Goal: Feedback & Contribution: Submit feedback/report problem

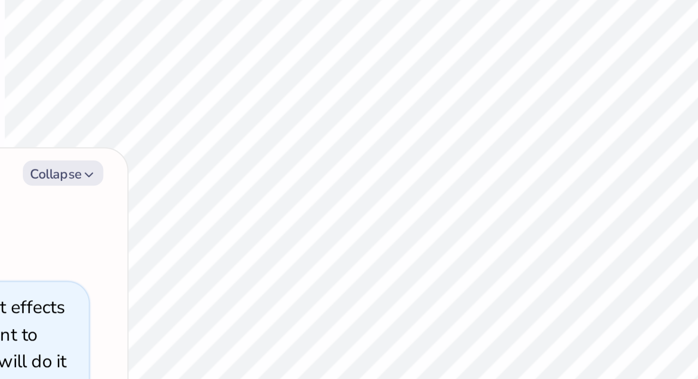
type textarea "x"
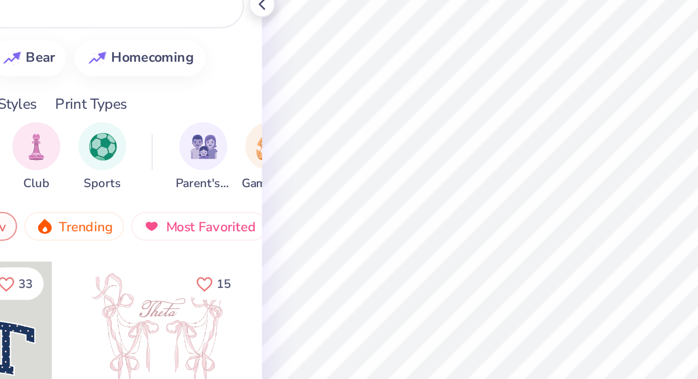
type textarea "x"
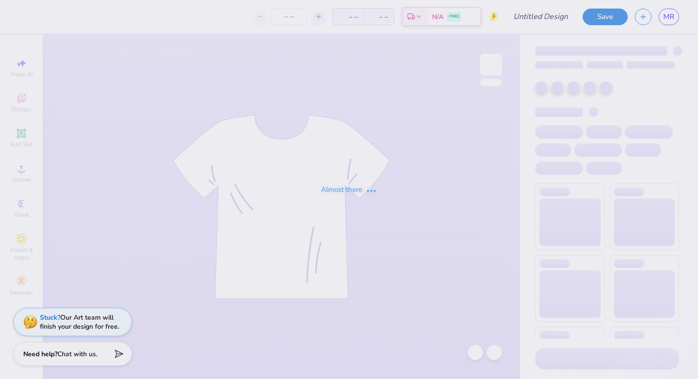
type input "PR Merch"
type input "3"
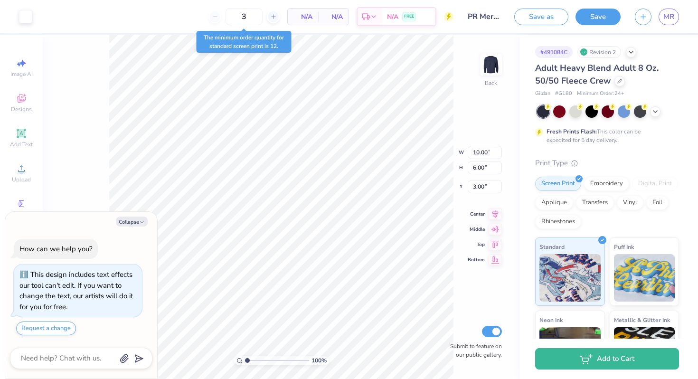
type textarea "x"
type input "3.50"
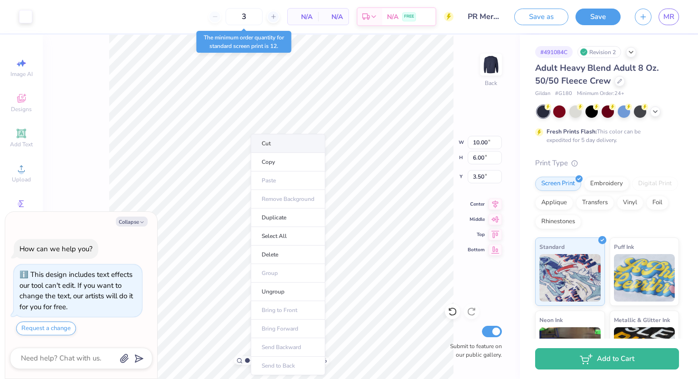
type textarea "x"
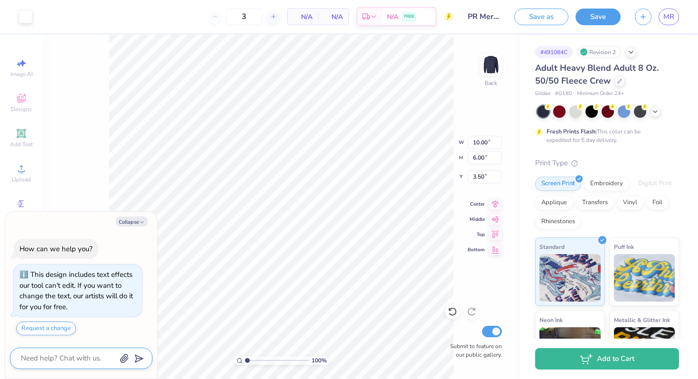
click at [81, 363] on textarea at bounding box center [68, 358] width 96 height 13
type textarea "m"
type textarea "x"
type textarea "ma"
type textarea "x"
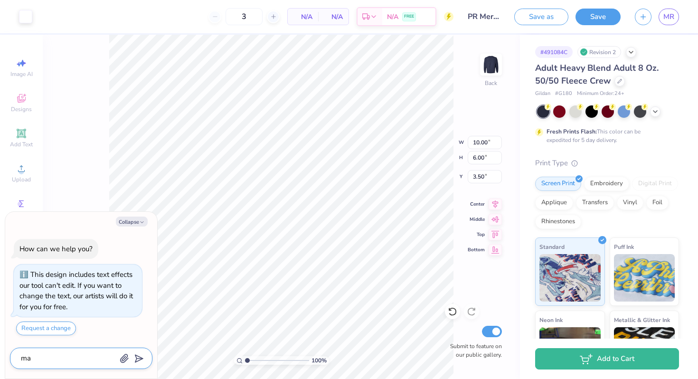
type textarea "mak"
type textarea "x"
type textarea "make"
type textarea "x"
type textarea "make"
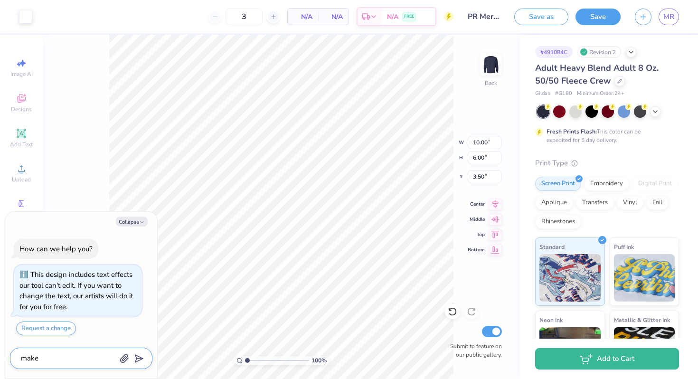
type textarea "x"
type textarea "make t"
type textarea "x"
type textarea "make th"
type textarea "x"
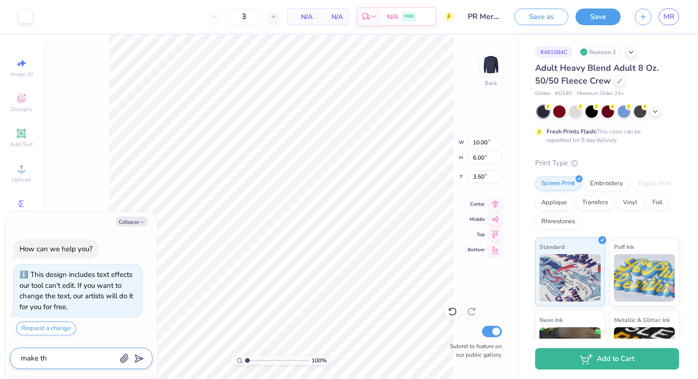
type textarea "make the"
type textarea "x"
type textarea "make the"
type textarea "x"
type textarea "make the b"
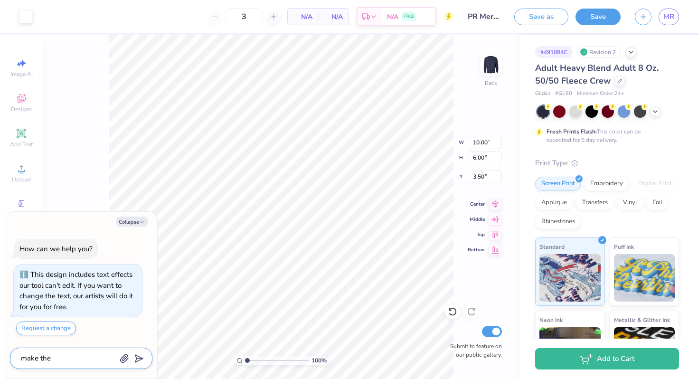
type textarea "x"
type textarea "make the ba"
type textarea "x"
type textarea "make the bac"
type textarea "x"
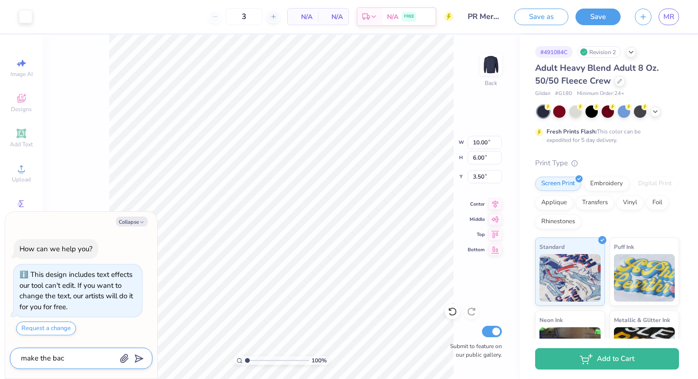
type textarea "make the back"
type textarea "x"
type textarea "make the back="
type textarea "x"
type textarea "make the back=="
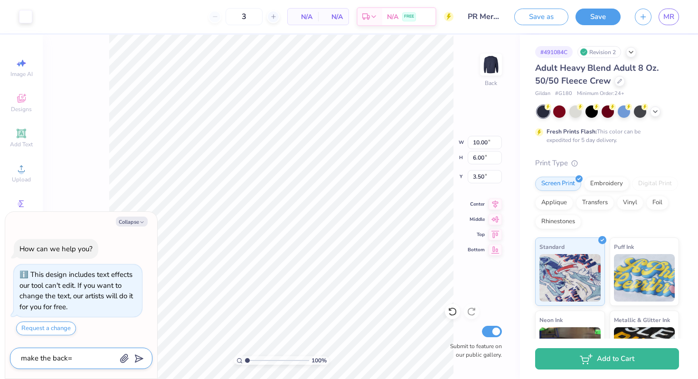
type textarea "x"
type textarea "make the back==="
type textarea "x"
type textarea "make the back=="
type textarea "x"
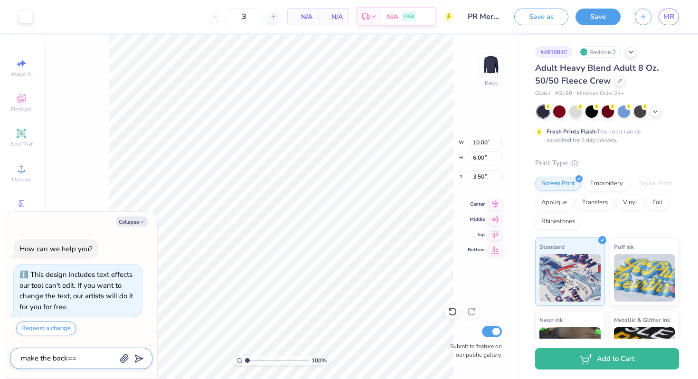
type textarea "make the back="
type textarea "x"
type textarea "make the back"
type textarea "x"
type textarea "make the bac"
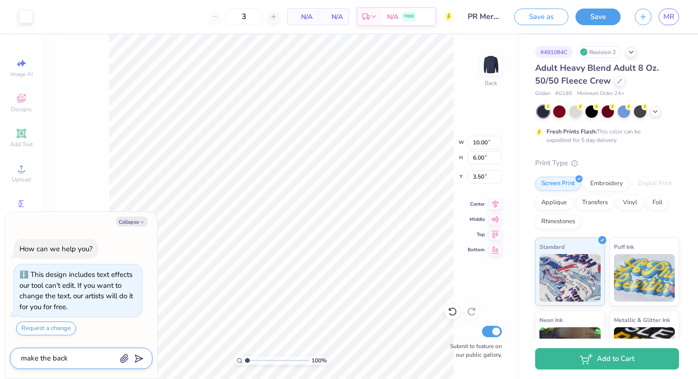
type textarea "x"
type textarea "make the ba"
type textarea "x"
type textarea "make the b"
type textarea "x"
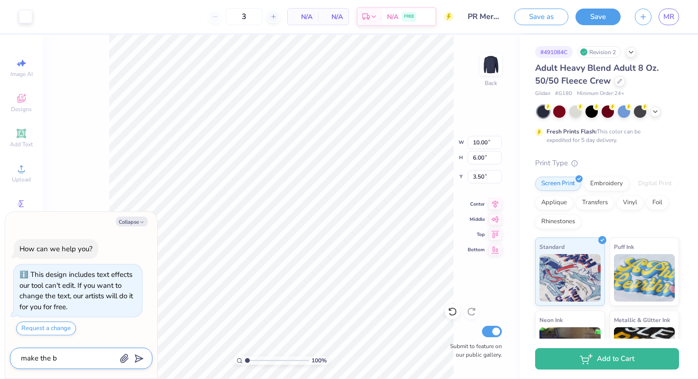
type textarea "make the"
type textarea "x"
type textarea "make the s"
type textarea "x"
type textarea "make the sh"
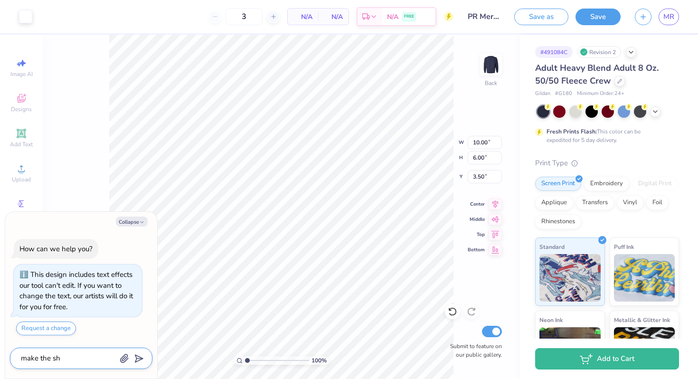
type textarea "x"
type textarea "make the shi"
type textarea "x"
type textarea "make the shir"
type textarea "x"
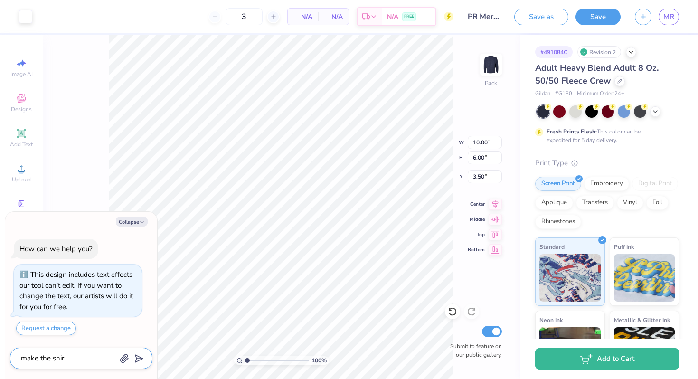
type textarea "make the shirt"
type textarea "x"
type textarea "make the shirt"
type textarea "x"
type textarea "make the shirt w"
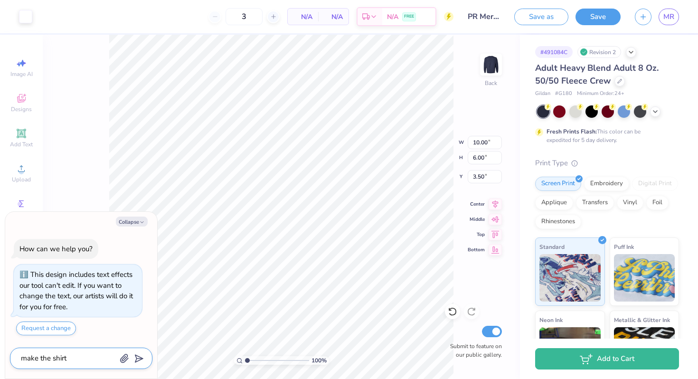
type textarea "x"
type textarea "make the shirt wh"
type textarea "x"
type textarea "make the shirt whi"
type textarea "x"
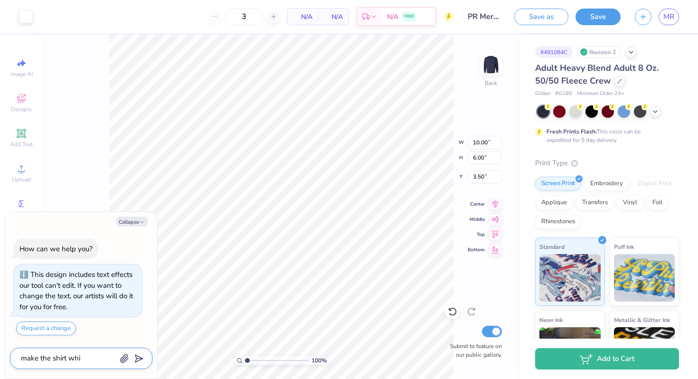
type textarea "make the shirt whit"
type textarea "x"
type textarea "make the shirt white"
type textarea "x"
type textarea "make the shirt white"
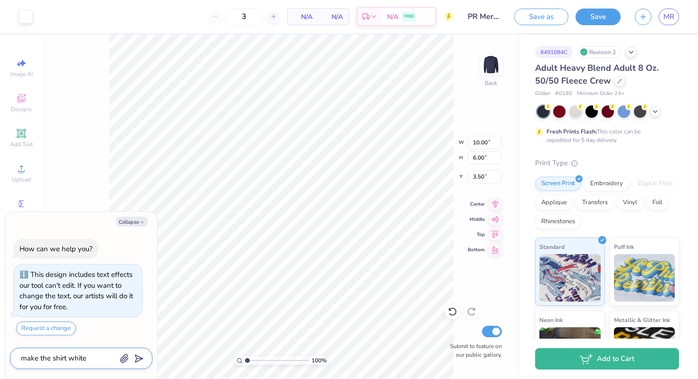
type textarea "x"
type textarea "make the shirt white a"
type textarea "x"
type textarea "make the shirt white an"
type textarea "x"
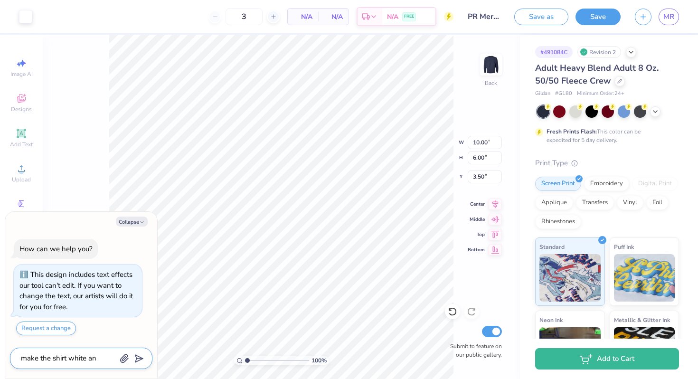
type textarea "make the shirt white and"
type textarea "x"
type textarea "make the shirt white and"
type textarea "x"
type textarea "make the shirt white and t"
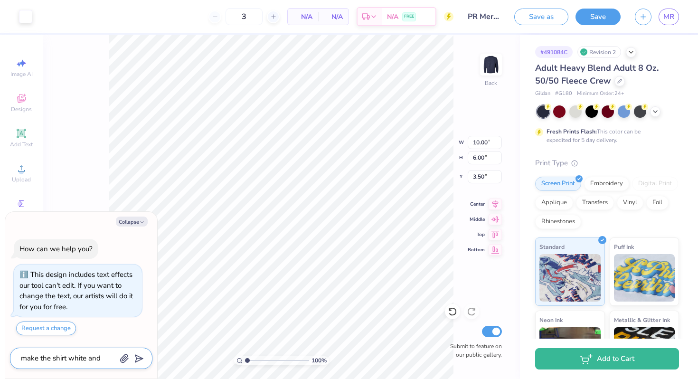
type textarea "x"
type textarea "make the shirt white and th"
type textarea "x"
type textarea "make the shirt white and the"
type textarea "x"
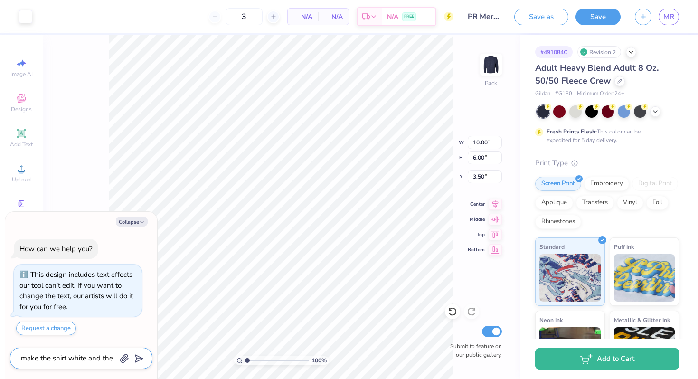
type textarea "make the shirt white and the"
type textarea "x"
type textarea "make the shirt white and the d"
type textarea "x"
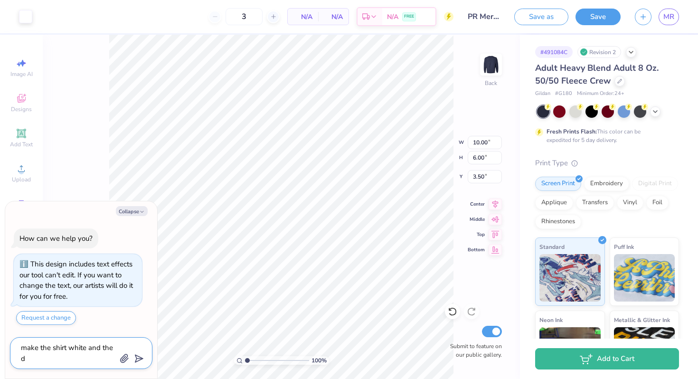
type textarea "make the shirt white and the"
type textarea "x"
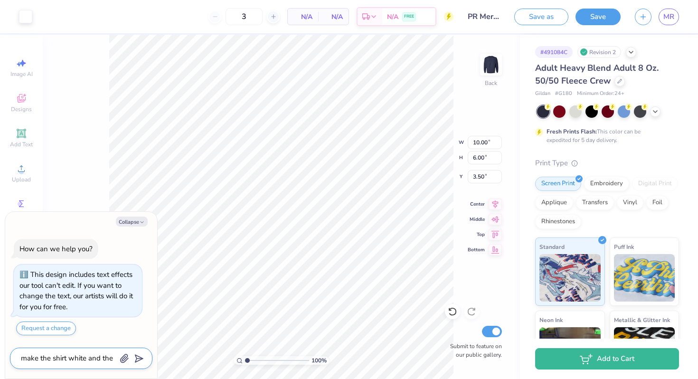
type textarea "make the shirt white and the d"
type textarea "x"
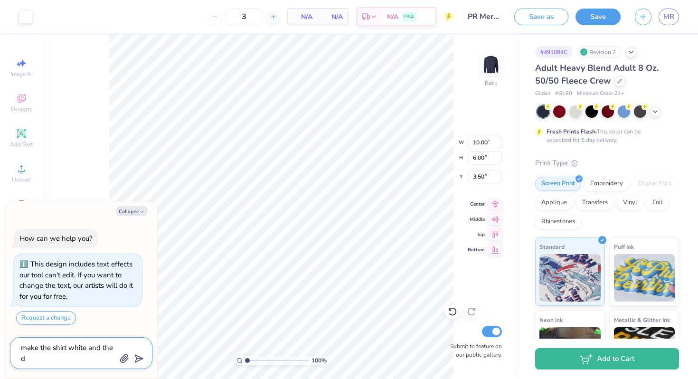
type textarea "make the shirt white and the ds"
type textarea "x"
type textarea "make the shirt white and the dsi"
type textarea "x"
type textarea "make the shirt white and the ds"
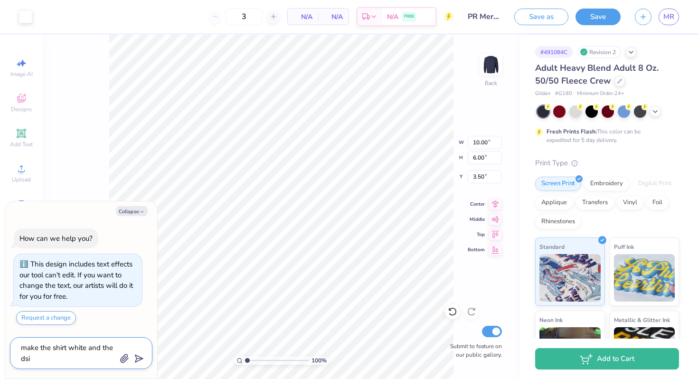
type textarea "x"
type textarea "make the shirt white and the d"
type textarea "x"
type textarea "make the shirt white and the de"
type textarea "x"
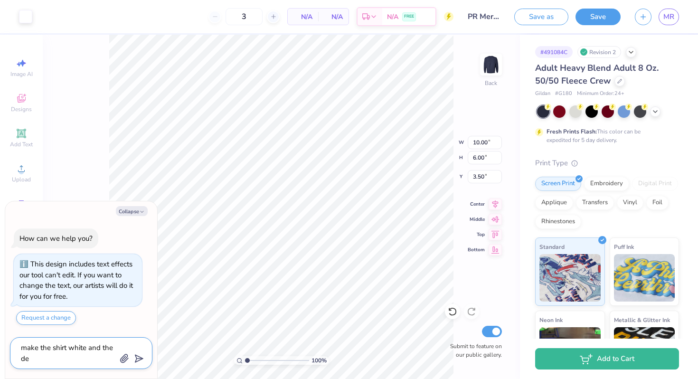
type textarea "make the shirt white and the des"
type textarea "x"
type textarea "make the shirt white and the desi"
type textarea "x"
type textarea "make the shirt white and the desig"
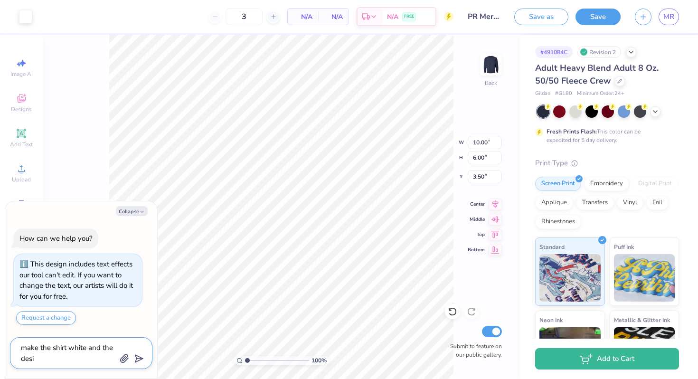
type textarea "x"
type textarea "make the shirt white and the design"
type textarea "x"
type textarea "make the shirt white and the design"
type textarea "x"
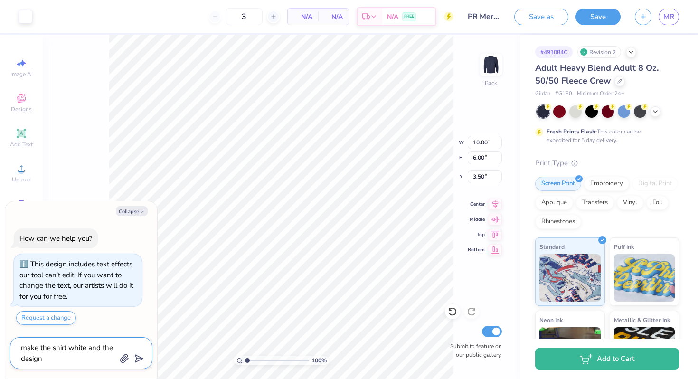
type textarea "make the shirt white and the design n"
type textarea "x"
type textarea "make the shirt white and the design na"
type textarea "x"
type textarea "make the shirt white and the design nav"
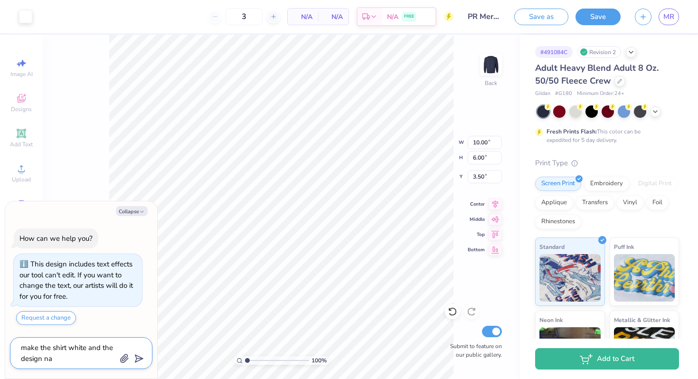
type textarea "x"
type textarea "make the shirt white and the design navy"
type textarea "x"
type textarea "make the shirt white and the design navy"
type textarea "x"
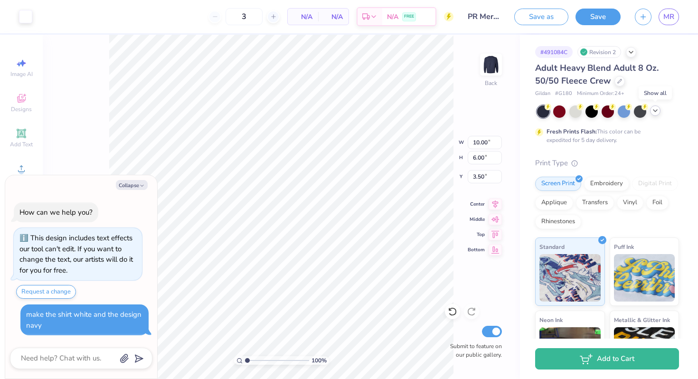
click at [657, 109] on icon at bounding box center [656, 111] width 8 height 8
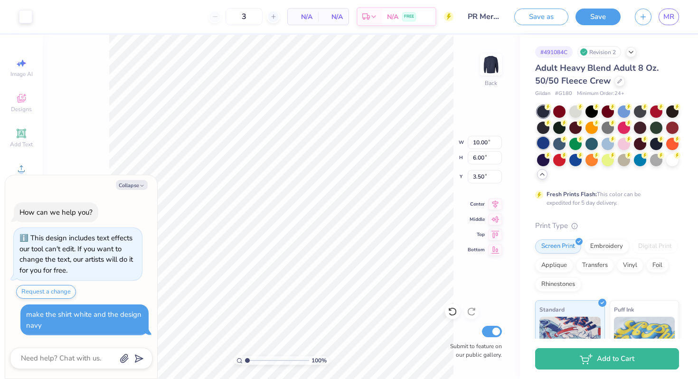
click at [544, 146] on div at bounding box center [543, 143] width 12 height 12
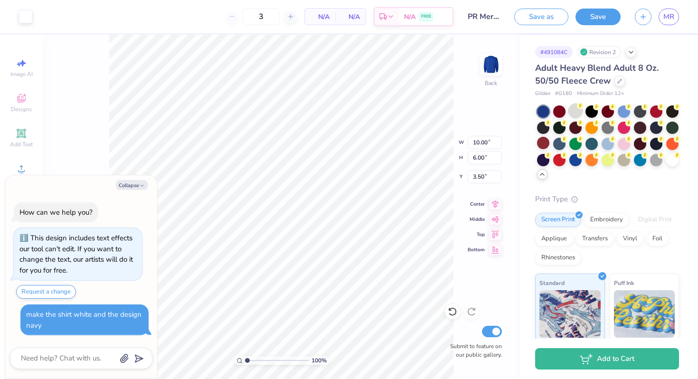
click at [575, 114] on div at bounding box center [576, 110] width 12 height 12
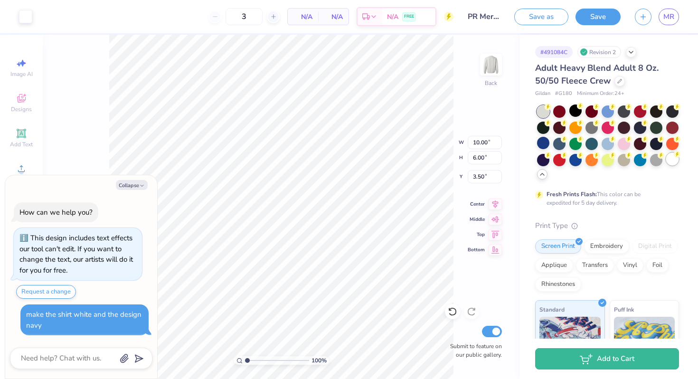
click at [672, 161] on div at bounding box center [672, 159] width 12 height 12
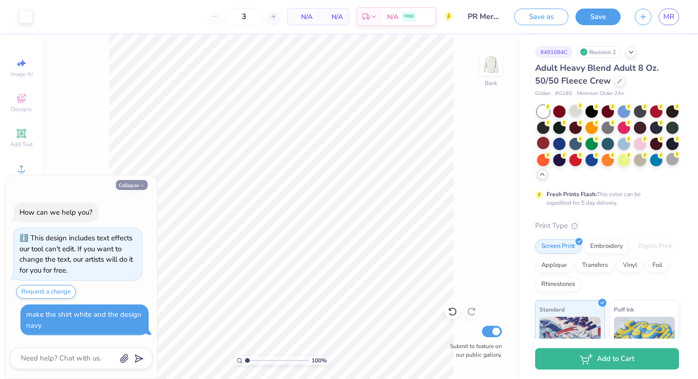
click at [133, 187] on button "Collapse" at bounding box center [132, 185] width 32 height 10
type textarea "x"
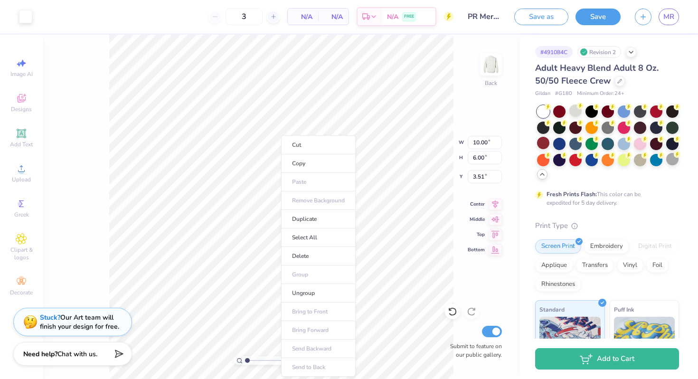
type input "3.52"
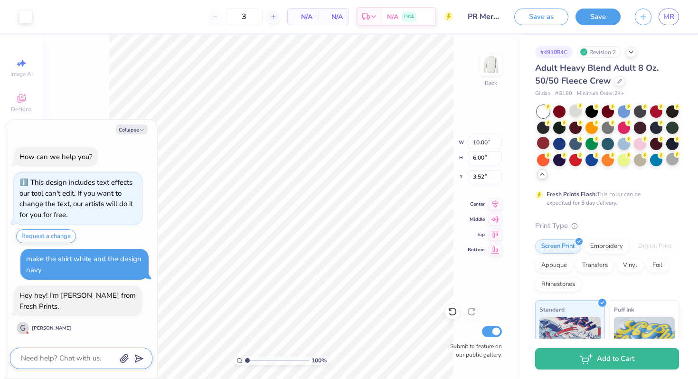
click at [53, 359] on textarea at bounding box center [68, 358] width 96 height 13
type textarea "x"
type textarea "h"
type textarea "x"
type textarea "hi"
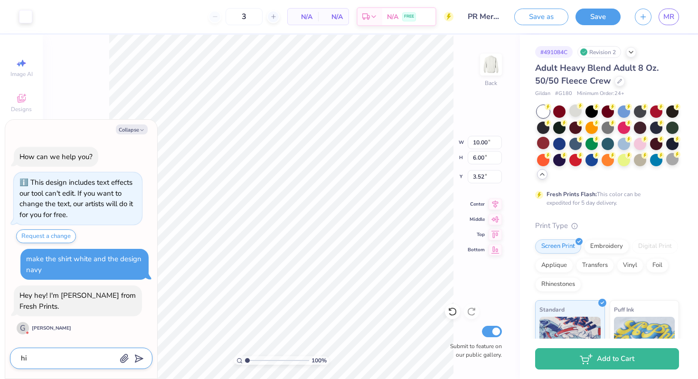
type textarea "x"
type textarea "hi"
type textarea "x"
type textarea "hi G"
type textarea "x"
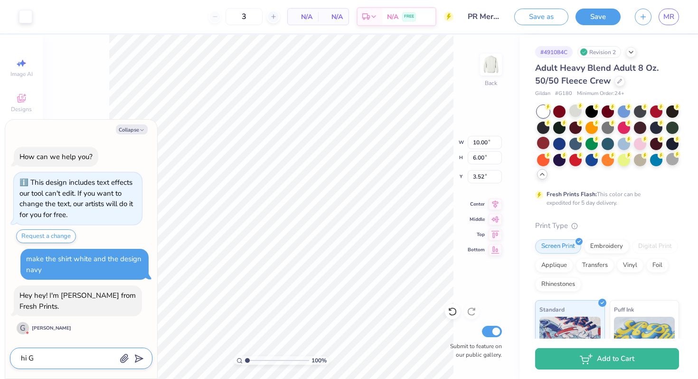
type textarea "hi Ge"
type textarea "x"
type textarea "hi Ger"
type textarea "x"
type textarea "hi [PERSON_NAME]"
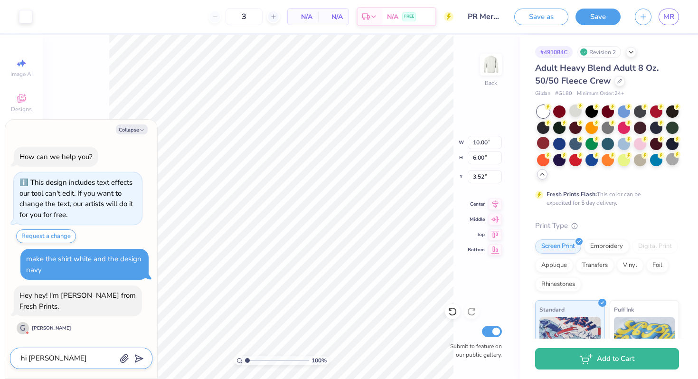
type textarea "x"
type textarea "hi Gerog"
type textarea "x"
type textarea "hi [PERSON_NAME]"
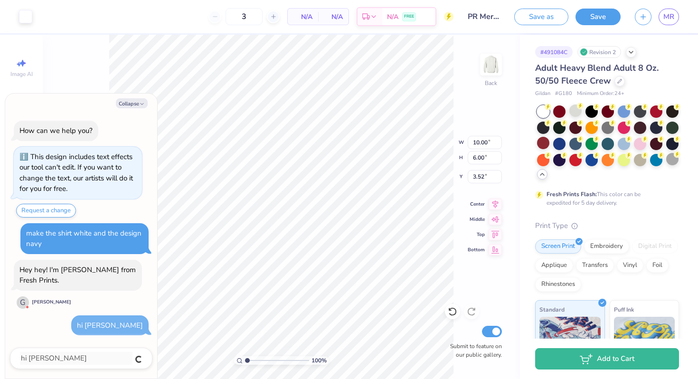
type textarea "x"
click at [58, 357] on textarea at bounding box center [68, 358] width 96 height 13
type textarea "x"
type textarea "G"
type textarea "x"
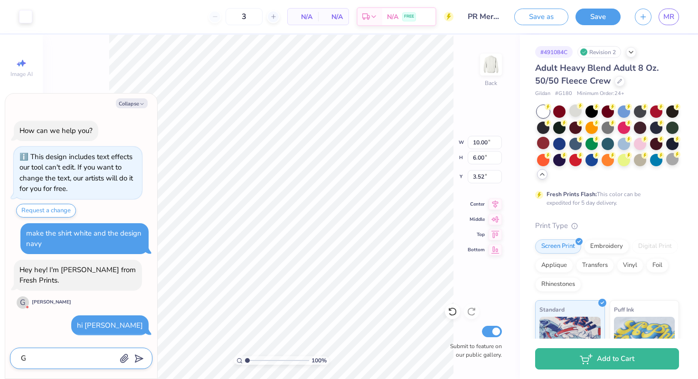
type textarea "Ge"
type textarea "x"
type textarea "Geo"
type textarea "x"
type textarea "Geor"
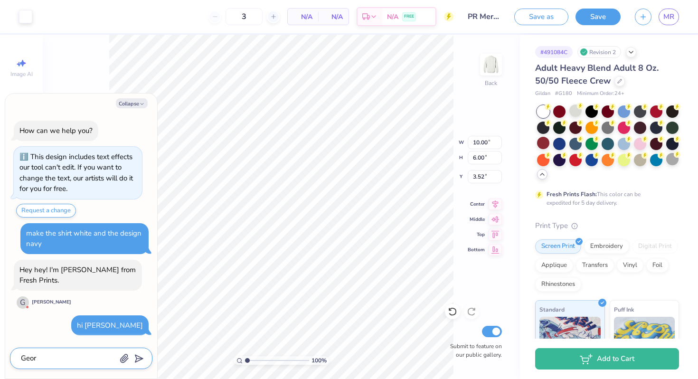
type textarea "x"
type textarea "[PERSON_NAME]"
type textarea "x"
type textarea "[PERSON_NAME]"
type textarea "x"
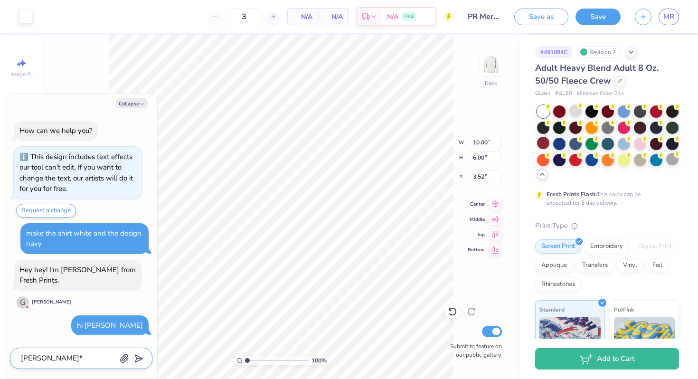
type textarea "[PERSON_NAME]*"
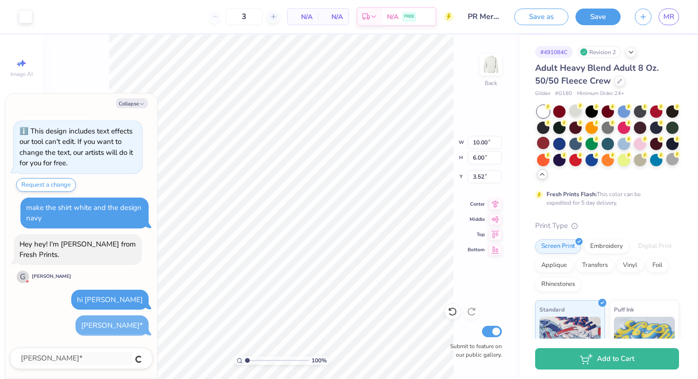
type textarea "x"
click at [49, 181] on button "Request a change" at bounding box center [46, 185] width 60 height 14
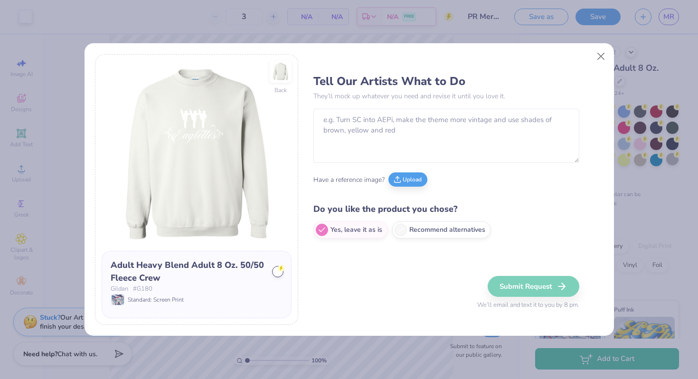
type textarea "x"
click at [394, 128] on textarea at bounding box center [446, 136] width 266 height 54
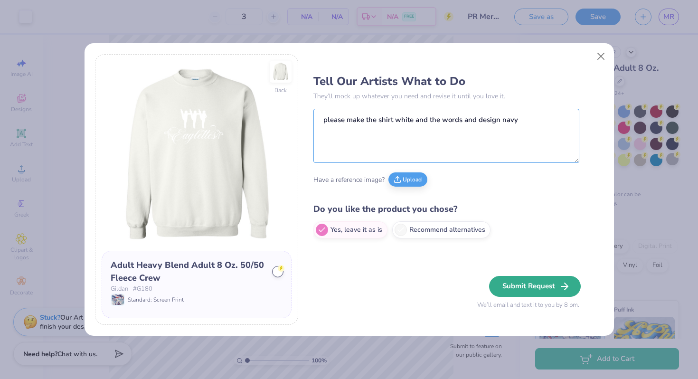
type textarea "please make the shirt white and the words and design navy"
click at [529, 279] on button "Submit Request" at bounding box center [535, 286] width 92 height 21
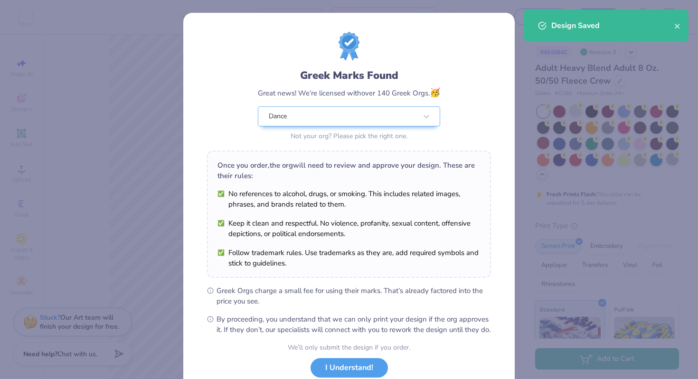
scroll to position [66, 0]
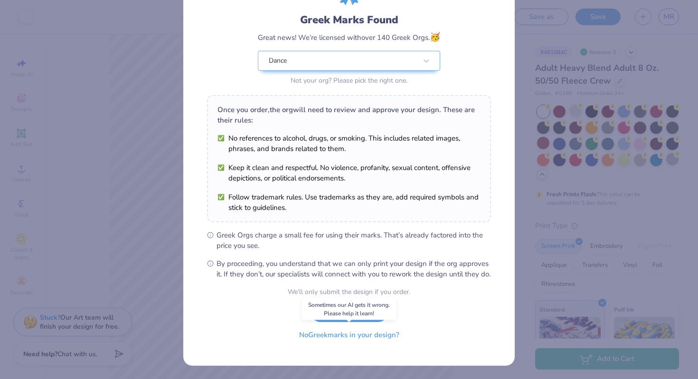
click at [340, 334] on button "No Greek marks in your design?" at bounding box center [349, 334] width 116 height 19
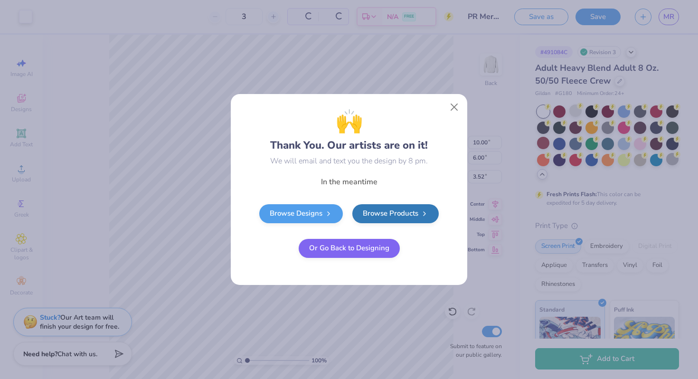
scroll to position [0, 0]
click at [309, 215] on link "Browse Designs" at bounding box center [301, 212] width 84 height 19
